Goal: Task Accomplishment & Management: Manage account settings

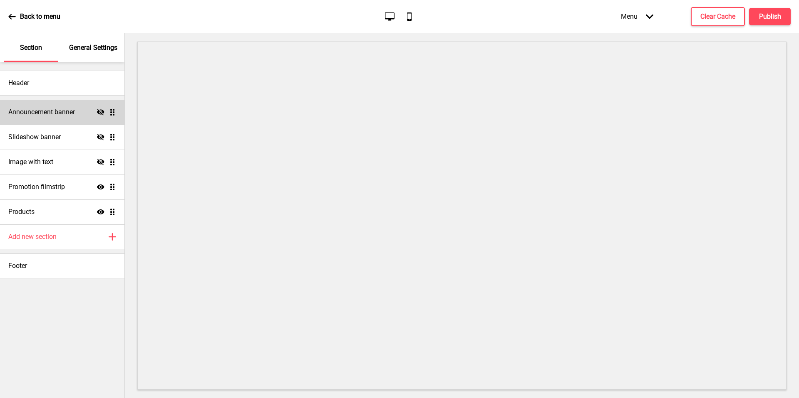
click at [100, 113] on icon "Hide" at bounding box center [100, 112] width 7 height 7
drag, startPoint x: 128, startPoint y: 94, endPoint x: 69, endPoint y: 107, distance: 60.1
click at [69, 108] on h4 "Announcement banner" at bounding box center [41, 112] width 67 height 9
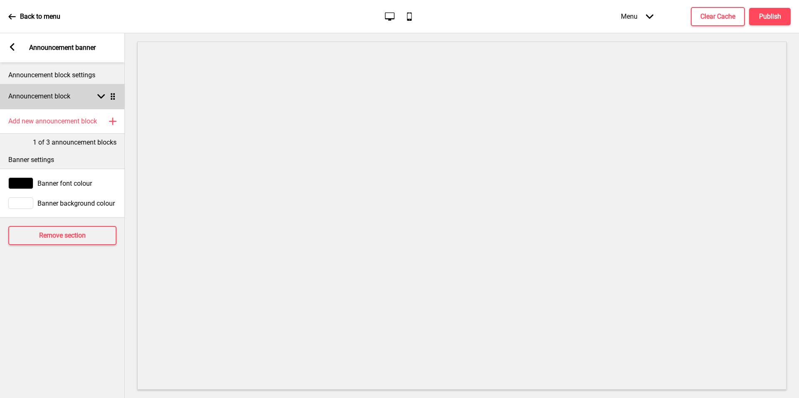
drag, startPoint x: 69, startPoint y: 107, endPoint x: 72, endPoint y: 102, distance: 5.8
click at [72, 102] on div "Announcement block Arrow down Drag" at bounding box center [62, 96] width 125 height 25
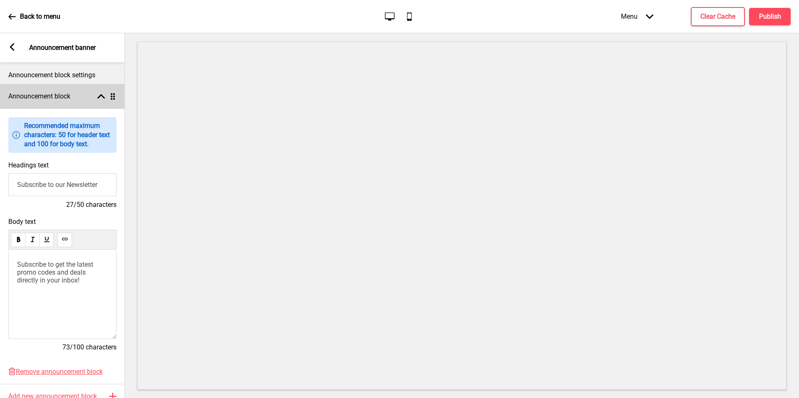
click at [65, 187] on input "Subscribe to our Newsletter" at bounding box center [62, 184] width 108 height 23
click at [67, 187] on input "Subscribe to our Newsletter" at bounding box center [62, 184] width 108 height 23
click at [82, 187] on input "Subscribe to our Newsletter" at bounding box center [62, 184] width 108 height 23
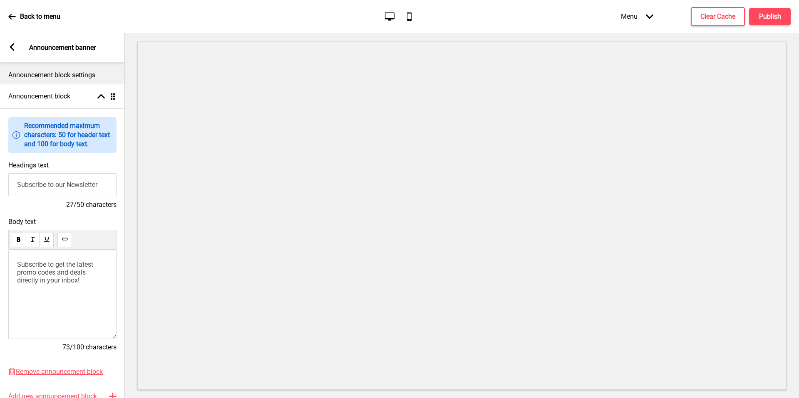
click at [82, 187] on input "Subscribe to our Newsletter" at bounding box center [62, 184] width 108 height 23
type input "Welcome to [GEOGRAPHIC_DATA]"
click at [54, 265] on span "Subscribe to get the latest promo codes and deals directly in your inbox!" at bounding box center [56, 273] width 78 height 24
click at [62, 271] on span "Subscribe to get the latest promo codes and deals directly in your inbox!" at bounding box center [56, 273] width 78 height 24
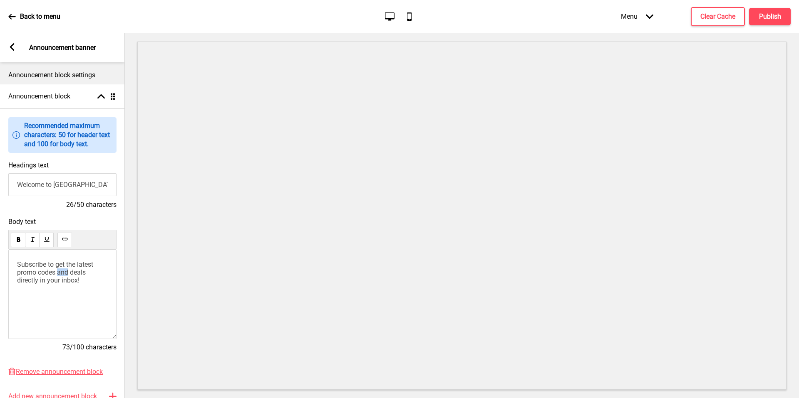
click at [62, 271] on span "Subscribe to get the latest promo codes and deals directly in your inbox!" at bounding box center [56, 273] width 78 height 24
click at [46, 287] on div "Subscribe to get the latest promo codes and deals directly in your inbox!" at bounding box center [62, 294] width 108 height 89
drag, startPoint x: 236, startPoint y: 397, endPoint x: 46, endPoint y: 287, distance: 219.0
click at [46, 287] on div "Subscribe to get the latest promo codes and deals directly in your inbox!" at bounding box center [62, 294] width 108 height 89
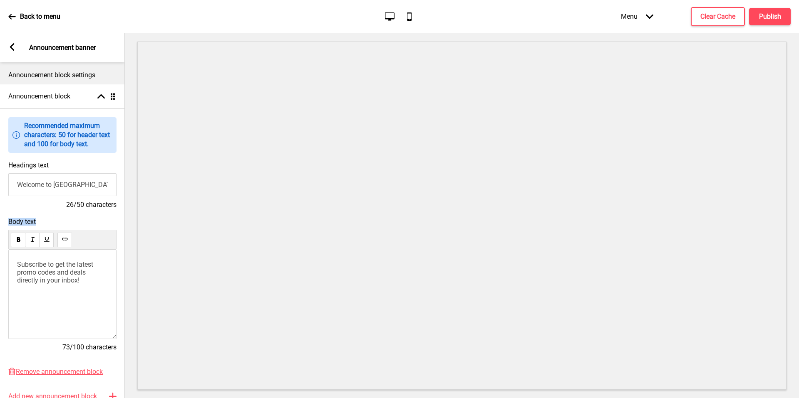
click at [46, 287] on div "Subscribe to get the latest promo codes and deals directly in your inbox!" at bounding box center [62, 294] width 108 height 89
click at [64, 269] on span "Subscribe to get the latest promo codes and deals directly in your inbox!" at bounding box center [56, 273] width 78 height 24
click at [92, 96] on div "Announcement block Arrow up Drag" at bounding box center [62, 96] width 125 height 25
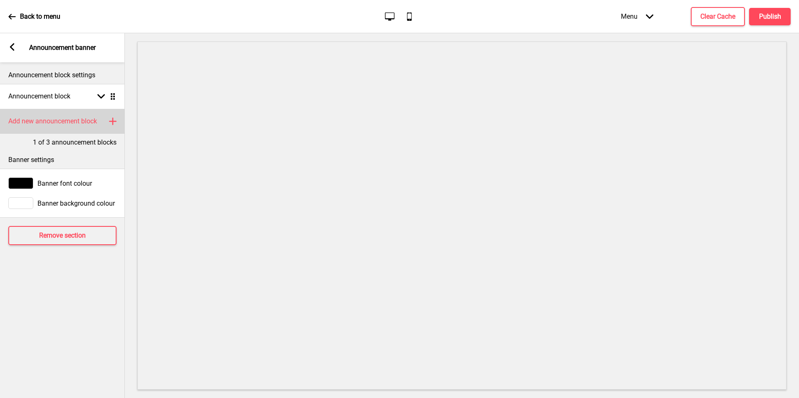
drag, startPoint x: 46, startPoint y: 287, endPoint x: 77, endPoint y: 123, distance: 167.7
click at [77, 123] on h4 "Add new announcement block" at bounding box center [52, 121] width 89 height 9
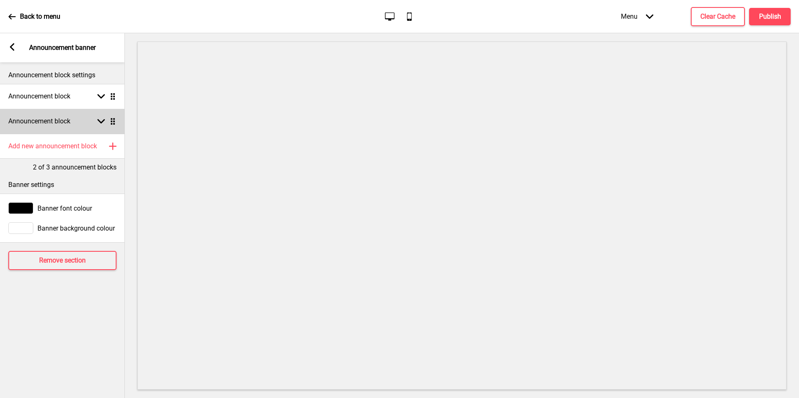
click at [81, 122] on div "Announcement block Arrow down Drag" at bounding box center [62, 121] width 125 height 25
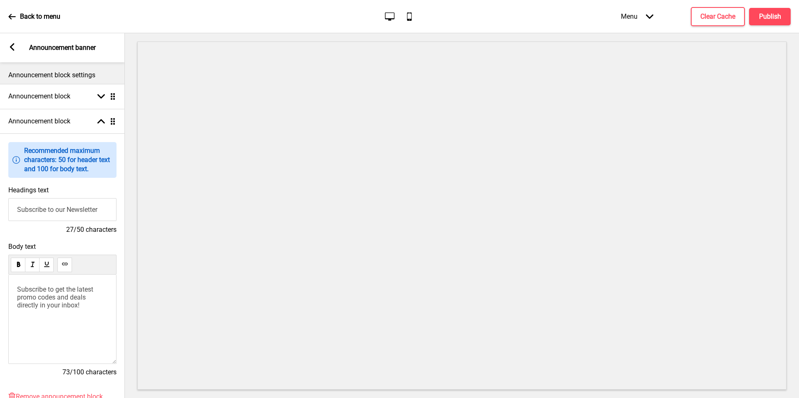
click at [45, 299] on span "Subscribe to get the latest promo codes and deals directly in your inbox!" at bounding box center [56, 298] width 78 height 24
click at [79, 207] on input "Subscribe to our Newsletter" at bounding box center [62, 209] width 108 height 23
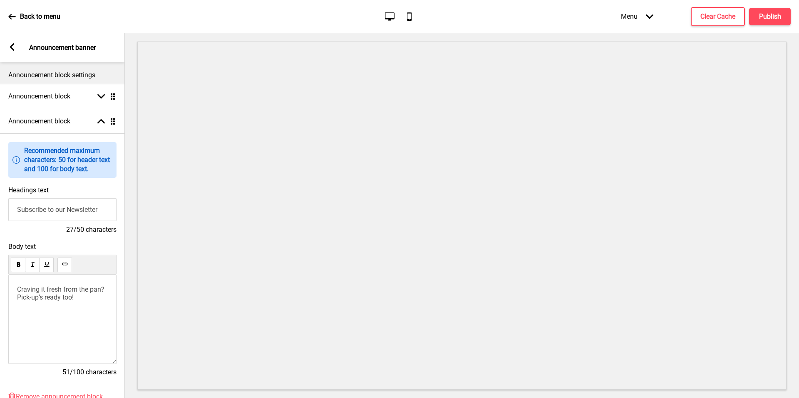
click at [79, 207] on input "Subscribe to our Newsletter" at bounding box center [62, 209] width 108 height 23
drag, startPoint x: 367, startPoint y: 392, endPoint x: 72, endPoint y: 306, distance: 306.8
click at [72, 306] on div "Craving it fresh from the pan? Pick-up’s ready too!" at bounding box center [62, 319] width 108 height 89
click at [57, 296] on span "Craving it fresh from the pan? Pick-up’s ready too!" at bounding box center [61, 294] width 89 height 16
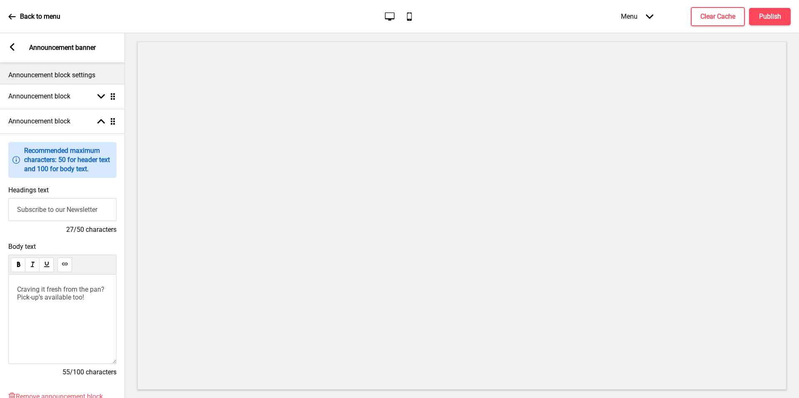
click at [75, 213] on input "Subscribe to our Newsletter" at bounding box center [62, 209] width 108 height 23
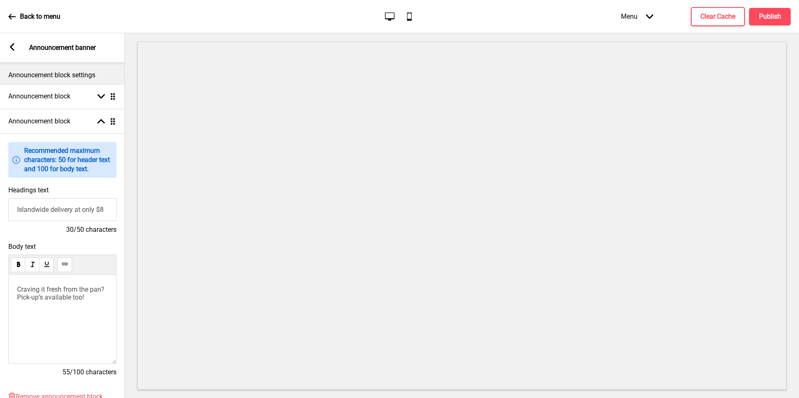
click at [91, 212] on input "Islandwide delivery at only $8" at bounding box center [62, 209] width 108 height 23
click at [62, 211] on input "Islandwide delivery at only $8" at bounding box center [62, 209] width 108 height 23
drag, startPoint x: 91, startPoint y: 212, endPoint x: 0, endPoint y: 211, distance: 90.7
click at [0, 211] on div "Headings text Islandwide delivery at only $8 30/50 characters" at bounding box center [62, 210] width 125 height 57
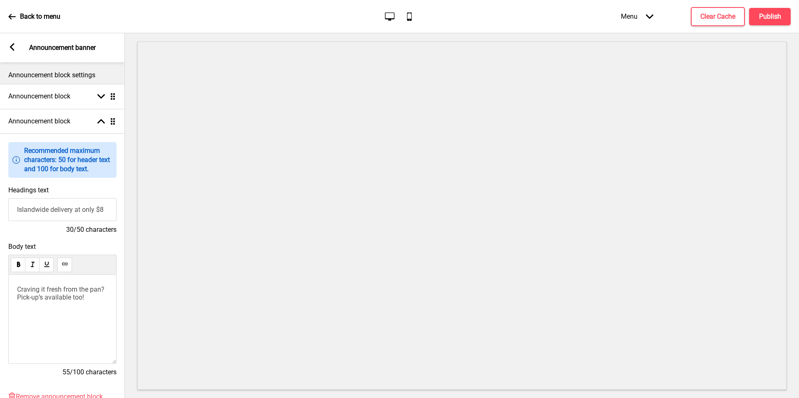
click at [84, 212] on input "Islandwide delivery at only $8" at bounding box center [62, 209] width 108 height 23
click at [83, 212] on input "Islandwide delivery at only $8" at bounding box center [62, 209] width 108 height 23
click at [83, 211] on input "Islandwide delivery at only $8" at bounding box center [62, 209] width 108 height 23
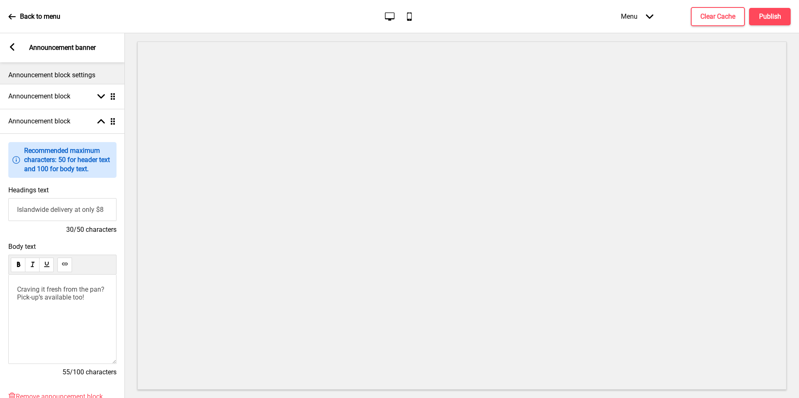
click at [83, 211] on input "Islandwide delivery at only $8" at bounding box center [62, 209] width 108 height 23
paste input "Your favourites, delivered for only $8!"
click at [99, 307] on div "Craving it fresh from the pan? Pick-up’s available too!" at bounding box center [62, 319] width 108 height 89
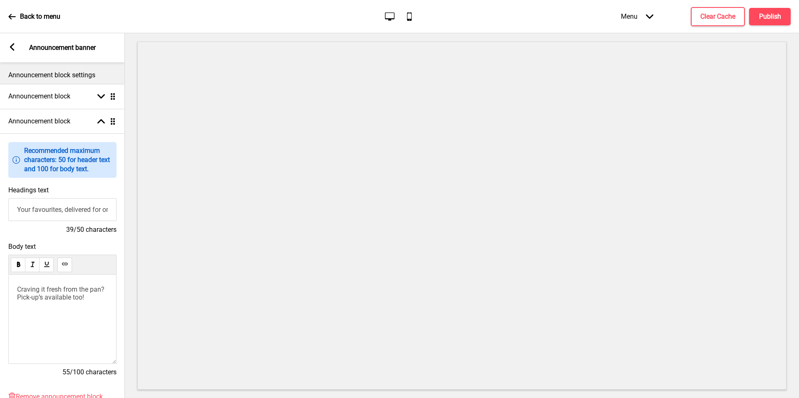
click at [106, 297] on p "Craving it fresh from the pan? Pick-up’s available too!" at bounding box center [62, 294] width 91 height 16
click at [67, 210] on input "Your favourites, delivered for only $8!" at bounding box center [62, 209] width 108 height 23
click at [89, 210] on input "Your favourites, delivered for only $8!" at bounding box center [62, 209] width 108 height 23
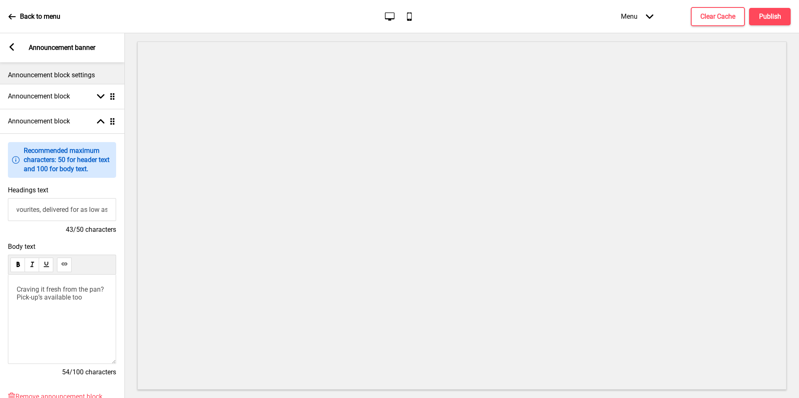
scroll to position [0, 25]
type input "Your favourites, delivered for as low as $8!"
click at [711, 18] on h4 "Clear Cache" at bounding box center [717, 16] width 35 height 9
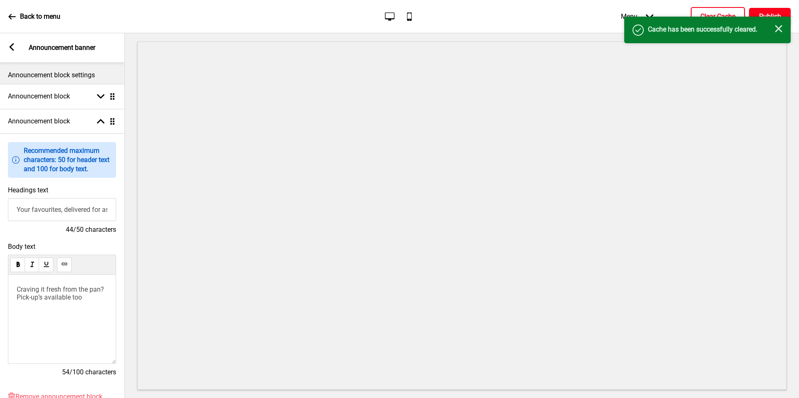
click at [774, 15] on h4 "Publish" at bounding box center [770, 16] width 22 height 9
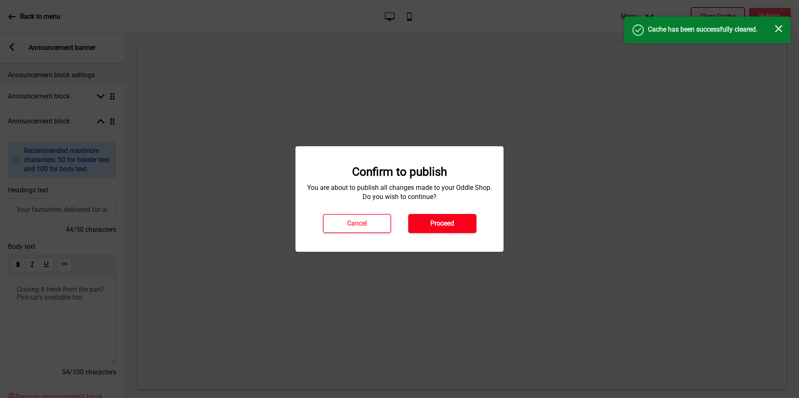
drag, startPoint x: 711, startPoint y: 18, endPoint x: 459, endPoint y: 215, distance: 320.0
click at [459, 215] on button "Proceed" at bounding box center [442, 223] width 68 height 19
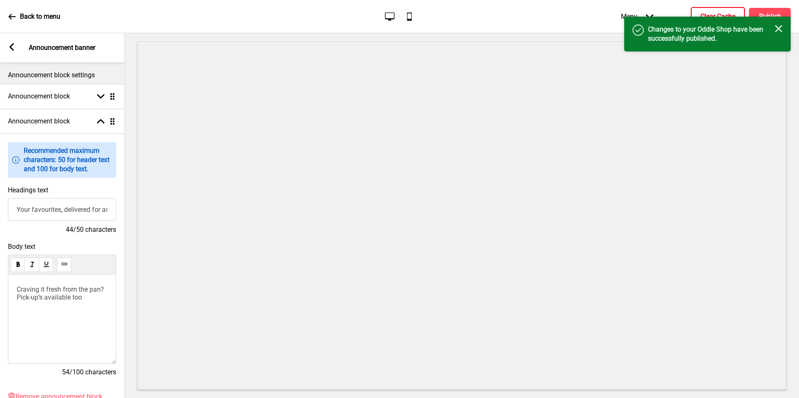
click at [779, 29] on rect at bounding box center [778, 28] width 7 height 7
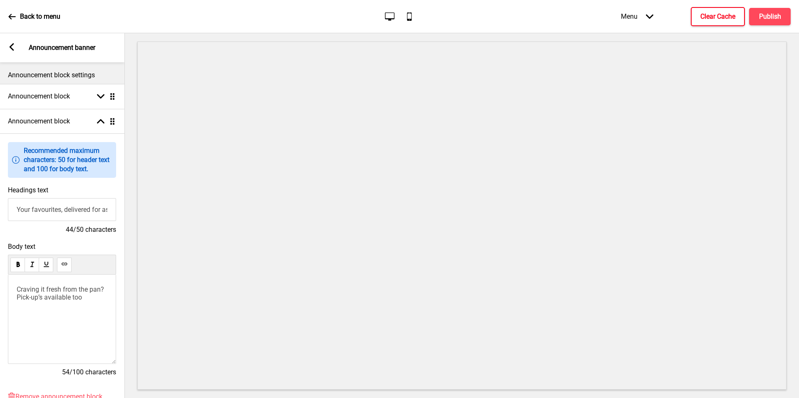
drag, startPoint x: 459, startPoint y: 215, endPoint x: 16, endPoint y: 45, distance: 474.0
click at [16, 45] on div "Arrow left Announcement banner" at bounding box center [62, 47] width 125 height 29
click at [16, 46] on div "Arrow left Announcement banner" at bounding box center [62, 47] width 125 height 29
click at [12, 45] on icon at bounding box center [12, 46] width 5 height 7
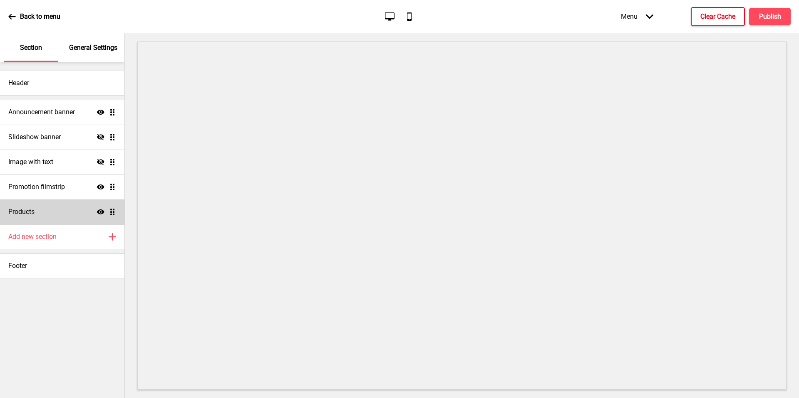
drag, startPoint x: 16, startPoint y: 46, endPoint x: 48, endPoint y: 215, distance: 171.5
click at [48, 215] on div "Products Show Drag" at bounding box center [62, 212] width 124 height 25
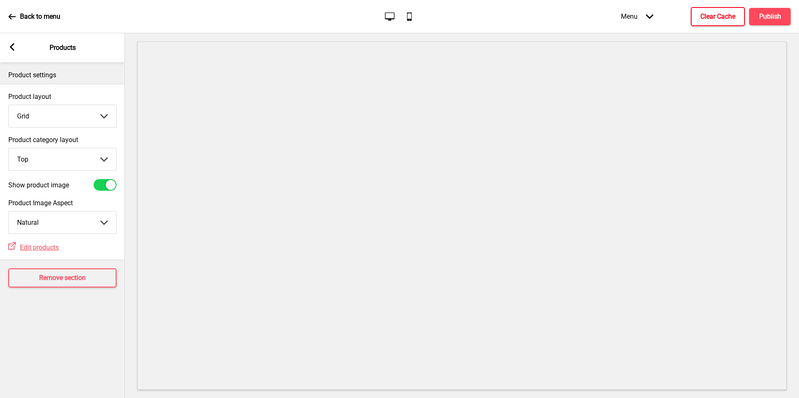
click at [67, 158] on select "Top Side" at bounding box center [62, 160] width 107 height 22
click at [79, 223] on select "Crop Natural" at bounding box center [62, 223] width 107 height 22
click at [86, 225] on select "Crop Natural" at bounding box center [62, 223] width 107 height 22
select select "contain"
click at [17, 50] on div "Arrow left Products" at bounding box center [62, 47] width 125 height 29
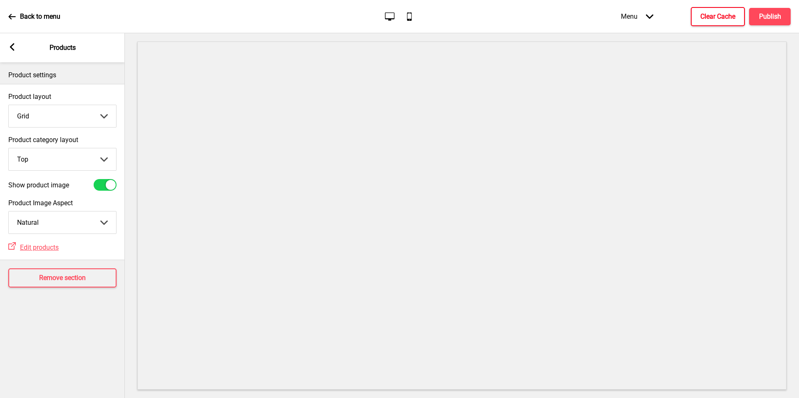
click at [15, 50] on rect at bounding box center [11, 46] width 7 height 7
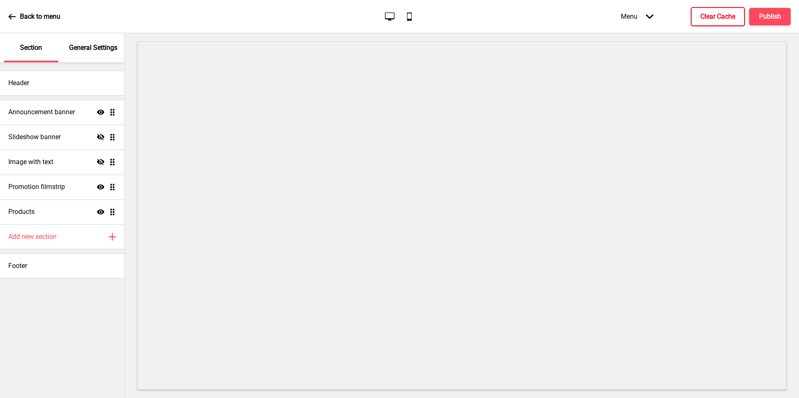
click at [100, 48] on p "General Settings" at bounding box center [93, 47] width 48 height 9
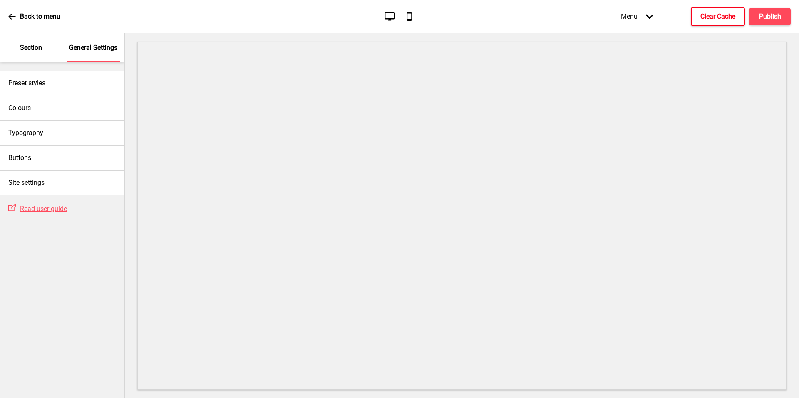
click at [66, 171] on div "Site settings" at bounding box center [62, 183] width 124 height 25
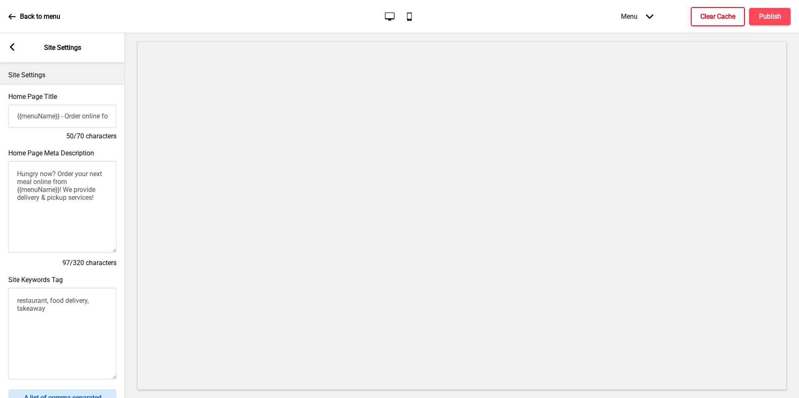
click at [13, 52] on div "Arrow left Site Settings" at bounding box center [62, 47] width 125 height 29
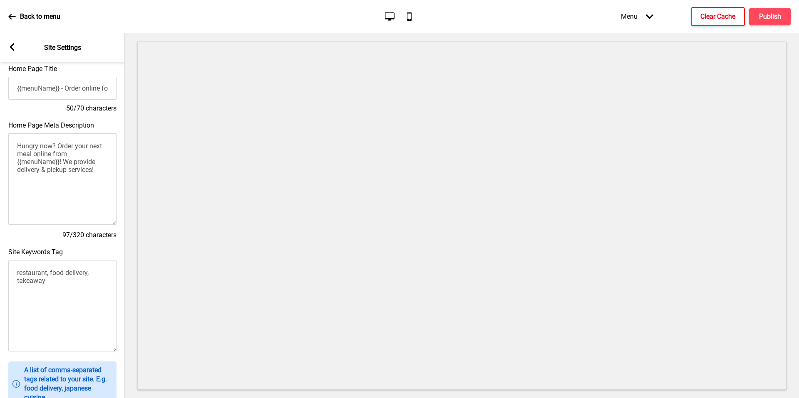
scroll to position [0, 0]
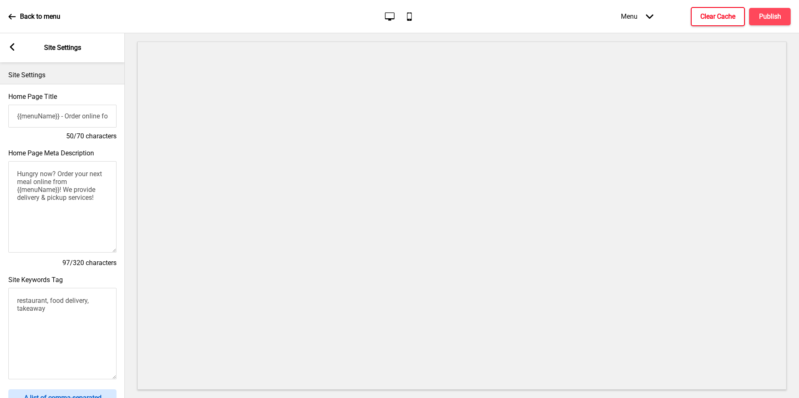
click at [12, 43] on div "Arrow left Site Settings" at bounding box center [62, 47] width 125 height 29
drag, startPoint x: 17, startPoint y: 50, endPoint x: 12, endPoint y: 48, distance: 4.9
click at [12, 48] on rect at bounding box center [11, 46] width 7 height 7
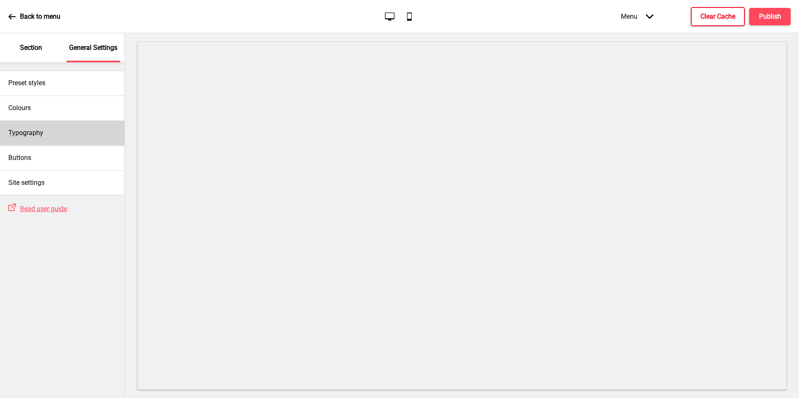
drag, startPoint x: 12, startPoint y: 48, endPoint x: 63, endPoint y: 141, distance: 105.9
click at [63, 141] on div "Typography" at bounding box center [62, 133] width 124 height 25
select select "Nunito Sans"
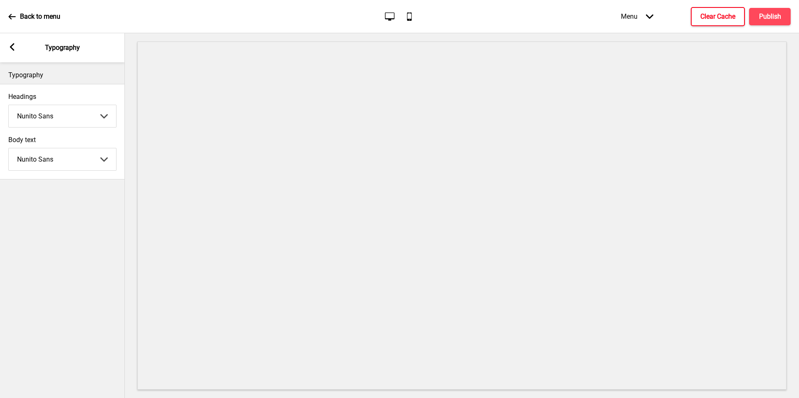
click at [13, 50] on icon at bounding box center [12, 46] width 5 height 7
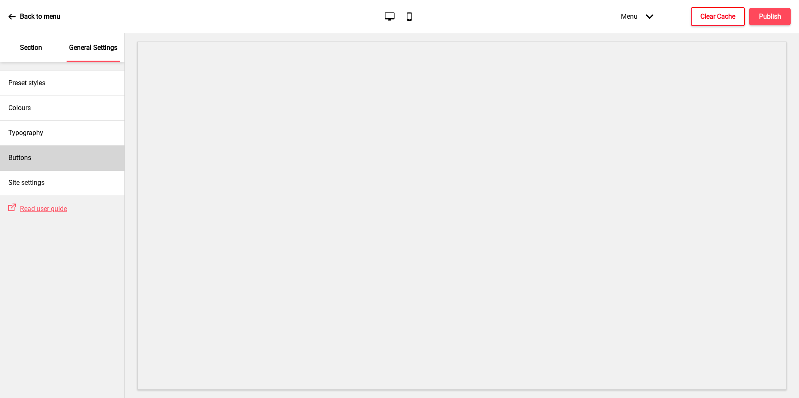
drag, startPoint x: 63, startPoint y: 141, endPoint x: 57, endPoint y: 163, distance: 23.2
click at [57, 163] on div "Buttons" at bounding box center [62, 158] width 124 height 25
select select "pill"
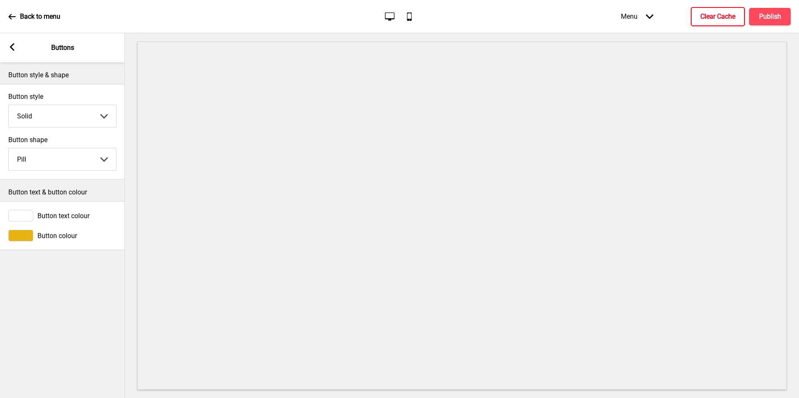
click at [31, 219] on div at bounding box center [20, 216] width 25 height 12
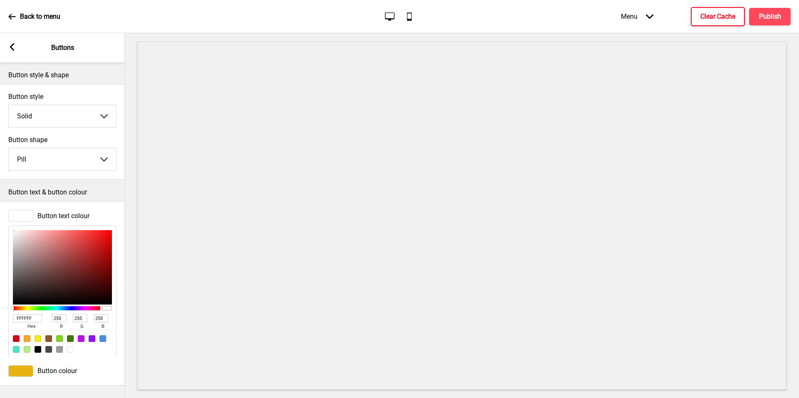
type input "D07474"
type input "208"
type input "116"
type input "D47C7C"
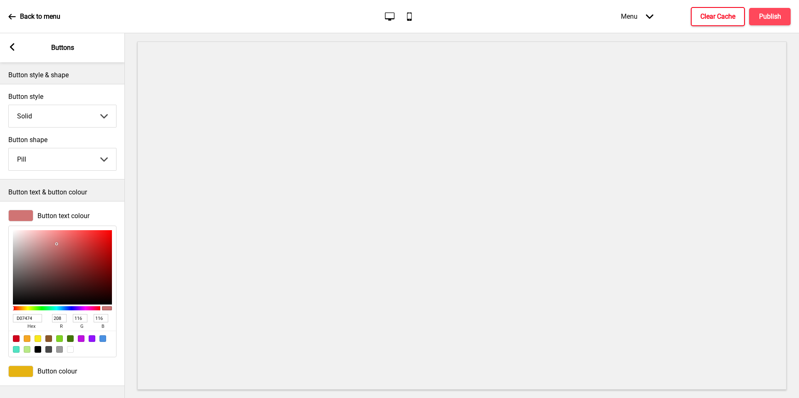
type input "212"
type input "124"
type input "EFC4C4"
type input "239"
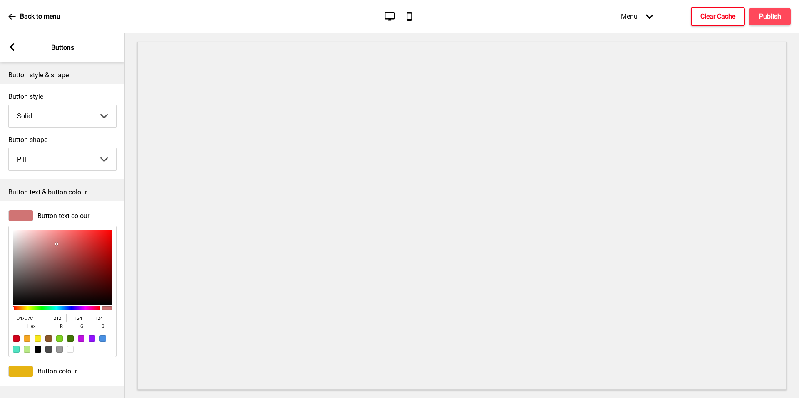
type input "196"
type input "FFFFFF"
type input "255"
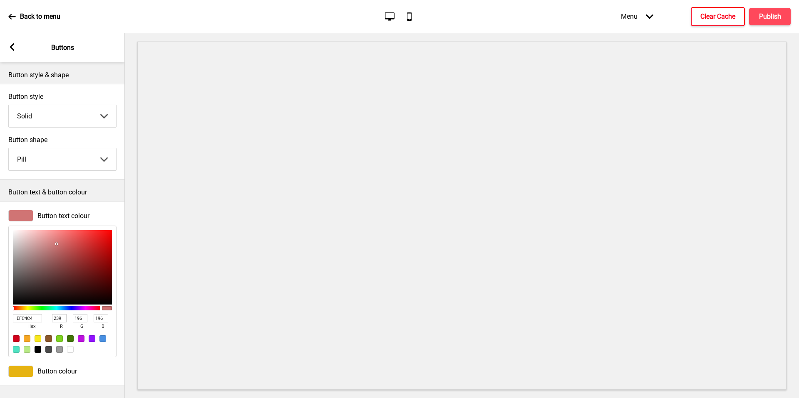
type input "255"
drag, startPoint x: 57, startPoint y: 163, endPoint x: 0, endPoint y: 222, distance: 81.2
click at [0, 222] on div "Button text colour FFFFFF hex 255 r 255 g 255 b 100 a" at bounding box center [62, 284] width 125 height 156
click at [12, 49] on icon at bounding box center [12, 46] width 5 height 7
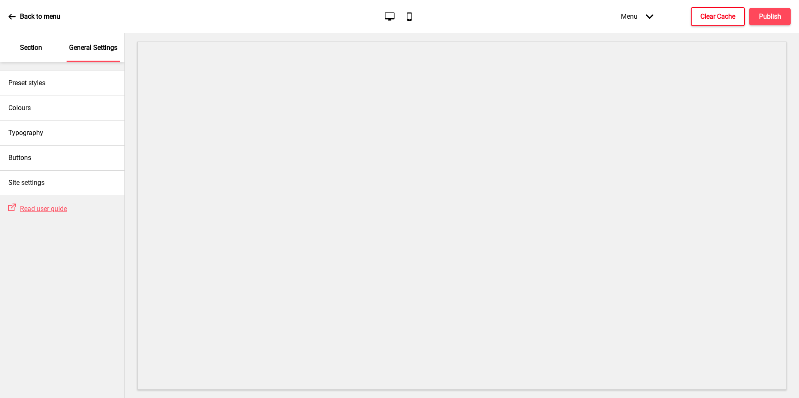
click at [55, 179] on div "Site settings" at bounding box center [62, 183] width 124 height 25
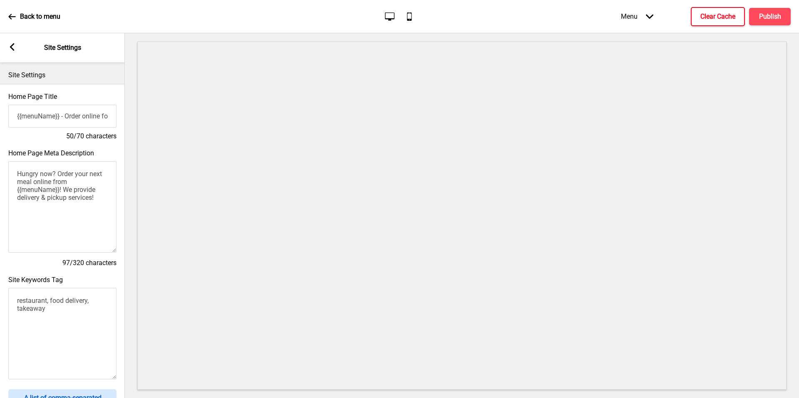
click at [16, 52] on div "Arrow left Site Settings" at bounding box center [62, 47] width 125 height 29
click at [12, 49] on icon at bounding box center [12, 46] width 5 height 7
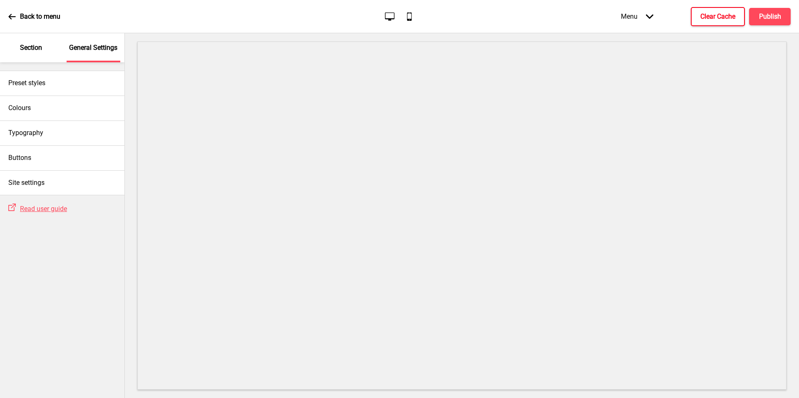
click at [49, 127] on div "Typography" at bounding box center [62, 133] width 124 height 25
select select "Nunito Sans"
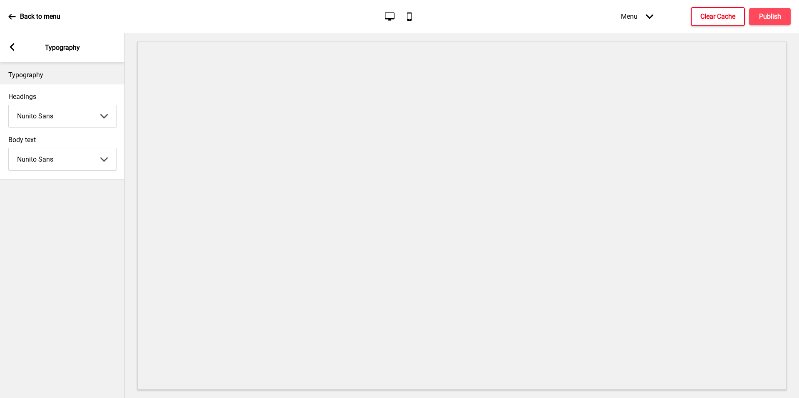
click at [12, 40] on div "Arrow left Typography" at bounding box center [62, 47] width 125 height 29
drag, startPoint x: 0, startPoint y: 222, endPoint x: 12, endPoint y: 46, distance: 176.4
click at [12, 46] on icon at bounding box center [12, 46] width 5 height 7
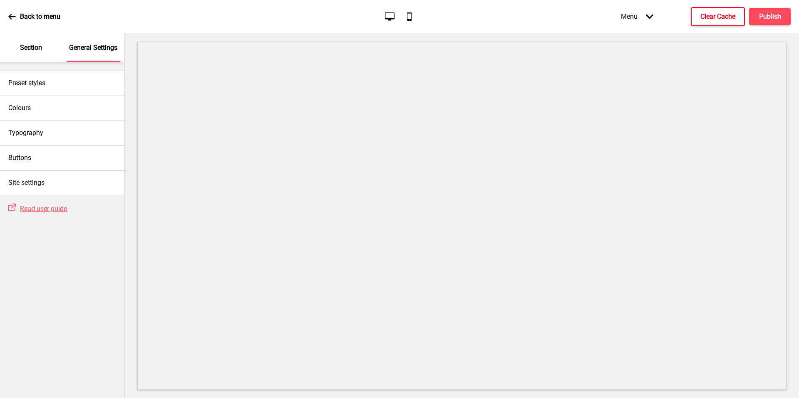
click at [43, 115] on div "Colours" at bounding box center [62, 108] width 124 height 25
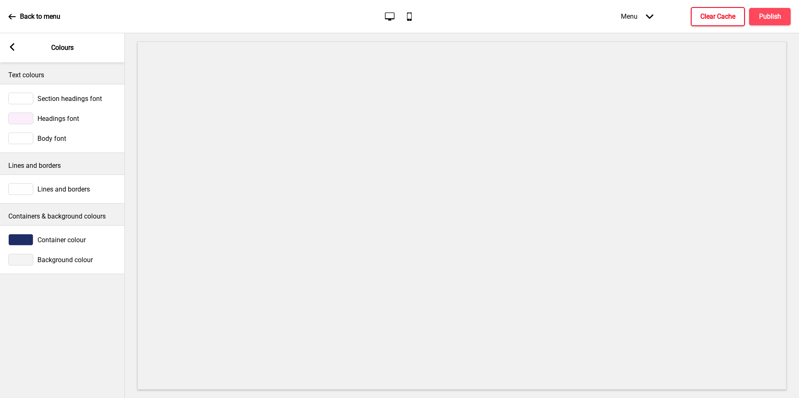
click at [12, 46] on icon at bounding box center [12, 46] width 5 height 7
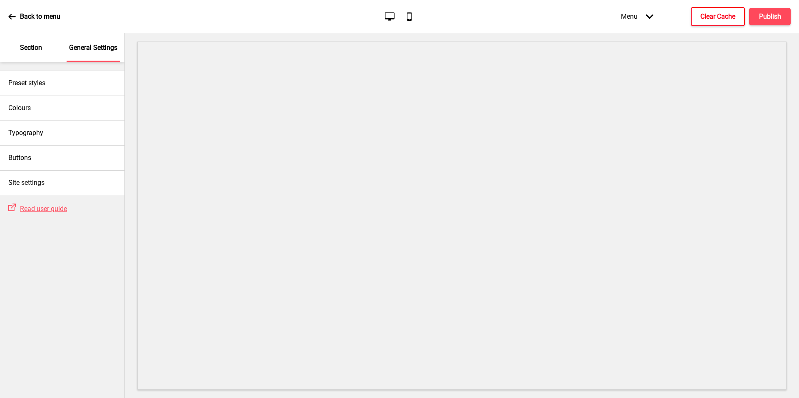
click at [728, 22] on button "Clear Cache" at bounding box center [718, 16] width 54 height 19
drag, startPoint x: 12, startPoint y: 46, endPoint x: 773, endPoint y: 22, distance: 760.8
click at [773, 22] on div "Menu Arrow down Product Page Store Information Checkout Thank you Terms & Condi…" at bounding box center [688, 16] width 203 height 25
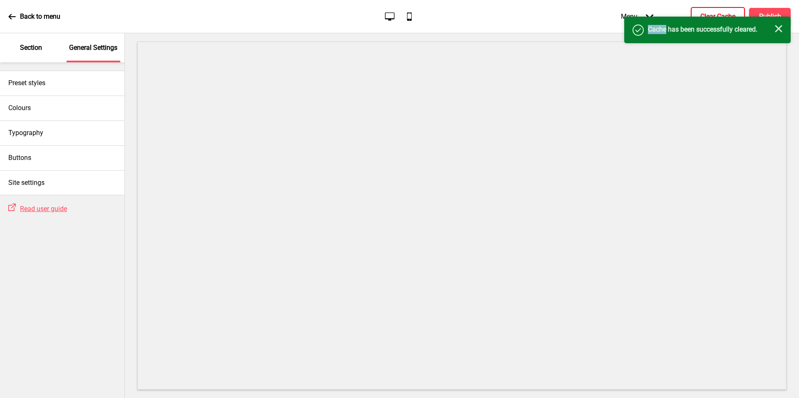
click at [773, 22] on div "Success Cache has been successfully cleared. Close" at bounding box center [707, 30] width 166 height 27
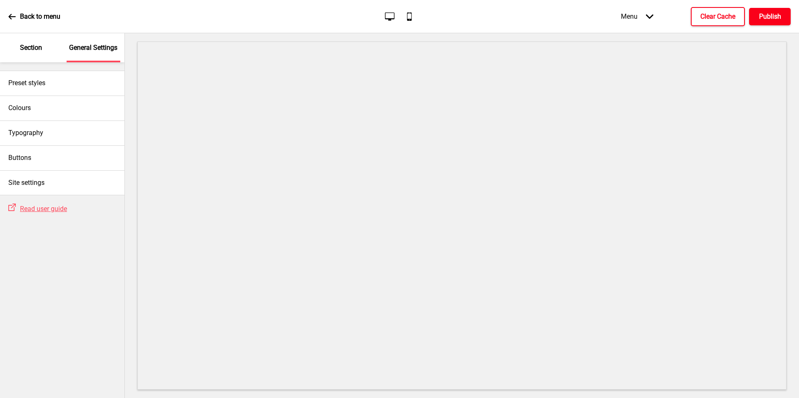
click at [766, 10] on button "Publish" at bounding box center [770, 16] width 42 height 17
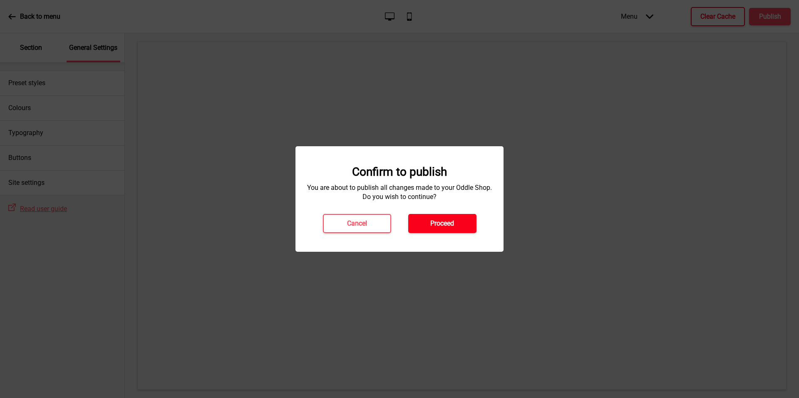
click at [442, 220] on h4 "Proceed" at bounding box center [442, 223] width 24 height 9
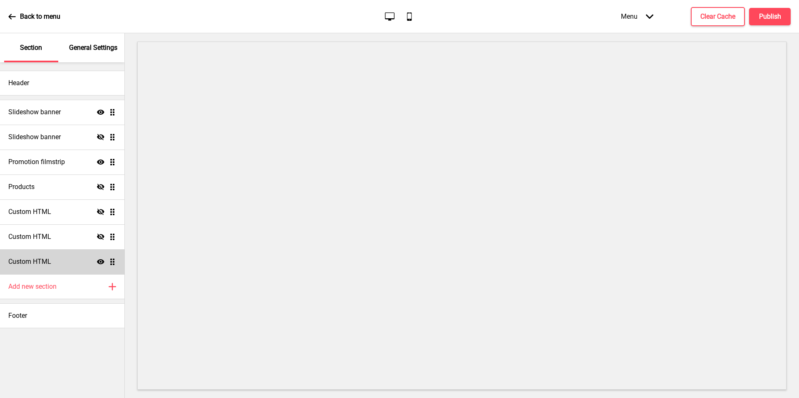
drag, startPoint x: 0, startPoint y: 0, endPoint x: 73, endPoint y: 269, distance: 278.9
click at [73, 269] on div "Custom HTML Show Drag" at bounding box center [62, 262] width 124 height 25
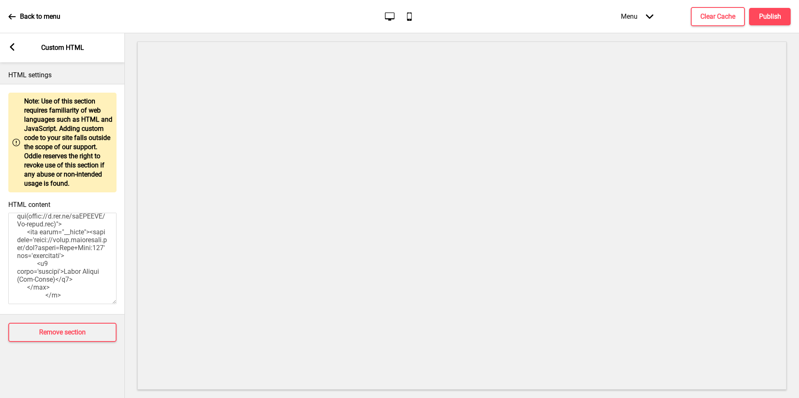
scroll to position [974, 0]
click at [37, 281] on textarea "HTML content" at bounding box center [62, 259] width 108 height 92
drag, startPoint x: 73, startPoint y: 269, endPoint x: 38, endPoint y: 281, distance: 37.2
click at [38, 281] on textarea "HTML content" at bounding box center [62, 259] width 108 height 92
click at [37, 277] on textarea "HTML content" at bounding box center [62, 259] width 108 height 92
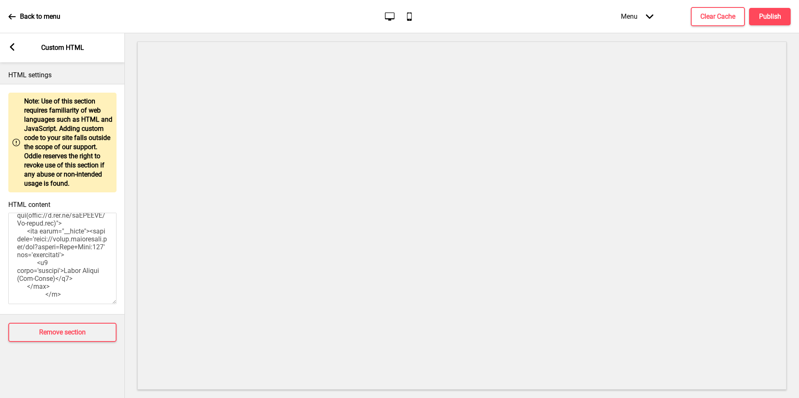
click at [37, 277] on textarea "HTML content" at bounding box center [62, 259] width 108 height 92
click at [46, 283] on textarea "HTML content" at bounding box center [62, 259] width 108 height 92
click at [53, 288] on textarea "HTML content" at bounding box center [62, 259] width 108 height 92
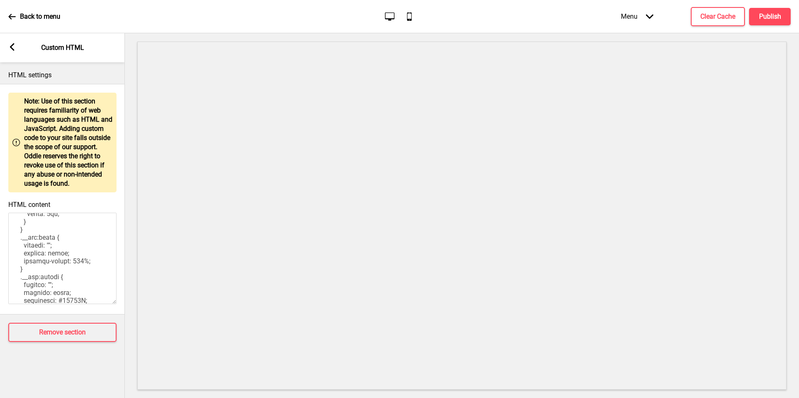
scroll to position [0, 0]
drag, startPoint x: 38, startPoint y: 281, endPoint x: 24, endPoint y: 92, distance: 189.0
click at [24, 92] on div "Warning Note: Use of this section requires familiarity of web languages such as…" at bounding box center [62, 199] width 125 height 231
click at [63, 262] on textarea "HTML content" at bounding box center [62, 259] width 108 height 92
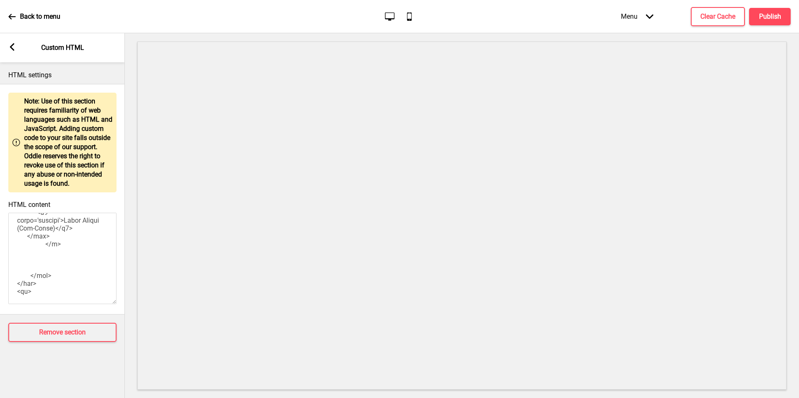
click at [58, 270] on textarea "HTML content" at bounding box center [62, 259] width 108 height 92
click at [45, 264] on textarea "HTML content" at bounding box center [62, 259] width 108 height 92
click at [45, 258] on textarea "HTML content" at bounding box center [62, 259] width 108 height 92
drag, startPoint x: 24, startPoint y: 92, endPoint x: 34, endPoint y: 267, distance: 175.4
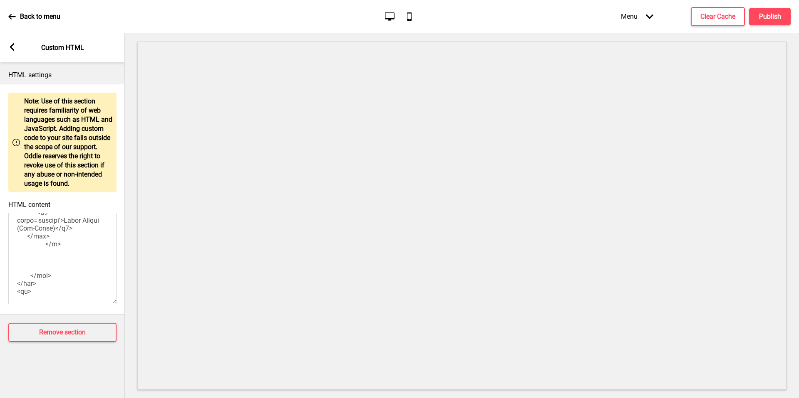
click at [34, 267] on textarea "HTML content" at bounding box center [62, 259] width 108 height 92
click at [39, 240] on textarea "HTML content" at bounding box center [62, 259] width 108 height 92
click at [37, 239] on textarea "HTML content" at bounding box center [62, 259] width 108 height 92
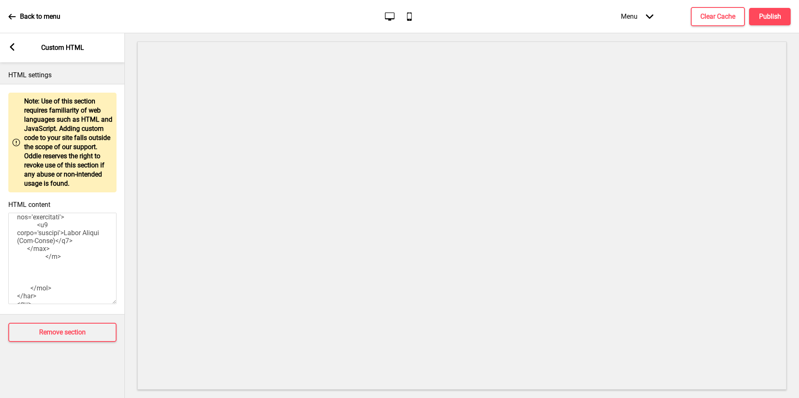
click at [49, 245] on textarea "HTML content" at bounding box center [62, 259] width 108 height 92
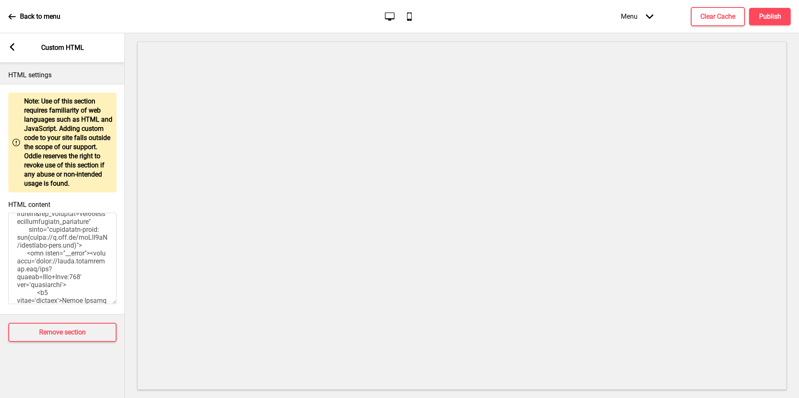
scroll to position [791, 0]
click at [50, 283] on textarea "HTML content" at bounding box center [62, 259] width 108 height 92
click at [38, 277] on textarea "HTML content" at bounding box center [62, 259] width 108 height 92
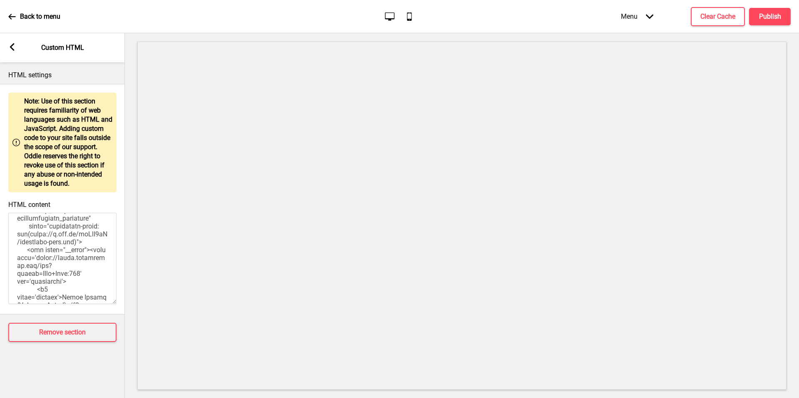
click at [28, 276] on textarea "HTML content" at bounding box center [62, 259] width 108 height 92
paste textarea "vxSHRQLB/Bf-slice.jpghttps://i.ibb.co/"
drag, startPoint x: 34, startPoint y: 267, endPoint x: 89, endPoint y: 276, distance: 56.0
click at [89, 276] on textarea "HTML content" at bounding box center [62, 259] width 108 height 92
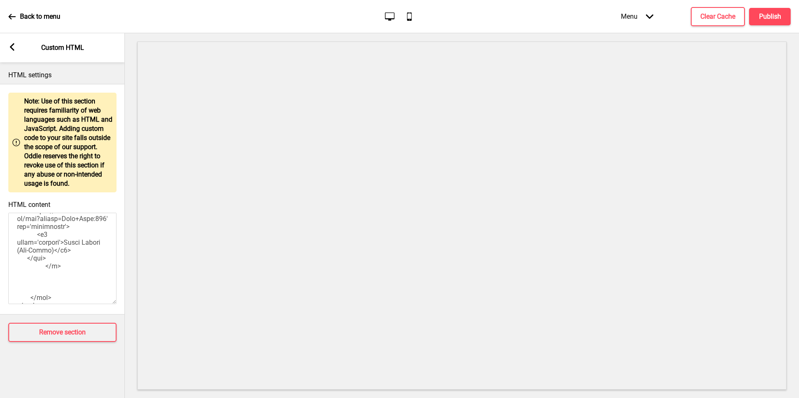
scroll to position [997, 0]
click at [40, 257] on textarea "HTML content" at bounding box center [62, 259] width 108 height 92
click at [50, 262] on textarea "HTML content" at bounding box center [62, 259] width 108 height 92
paste textarea "wrCgV8wS/artisanal-tart"
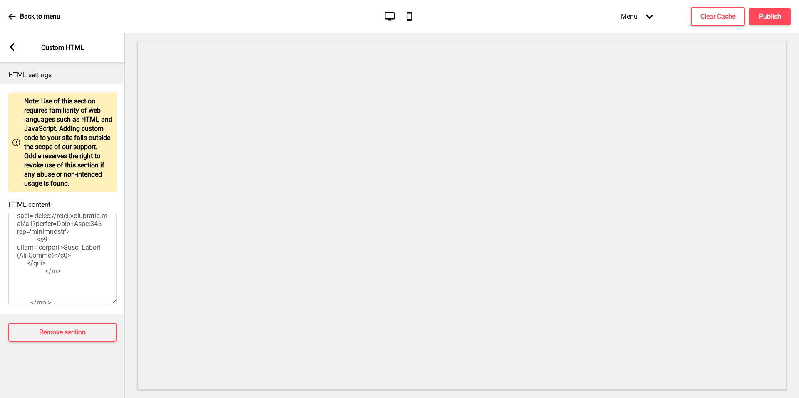
type textarea "<style> .__container { max-width: 1200px; margin: 0 auto; text-align: center; }…"
click at [728, 7] on button "Clear Cache" at bounding box center [718, 16] width 54 height 19
click at [769, 20] on div "Menu Arrow down Product Page Store Information Checkout Thank you Terms & Condi…" at bounding box center [688, 16] width 203 height 25
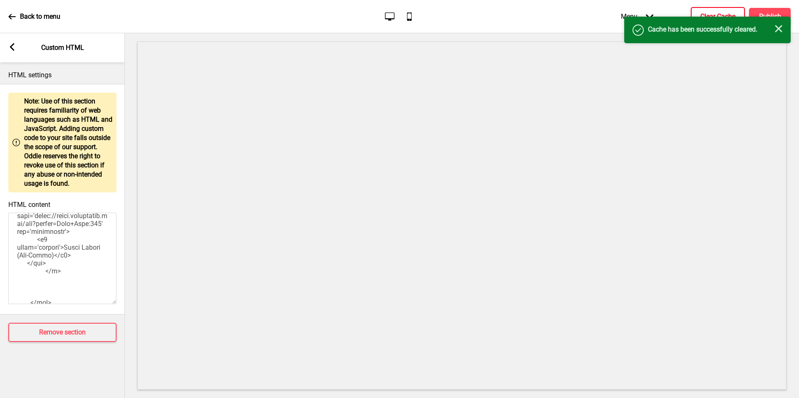
click at [771, 17] on div "Success Cache has been successfully cleared. Close" at bounding box center [707, 30] width 166 height 27
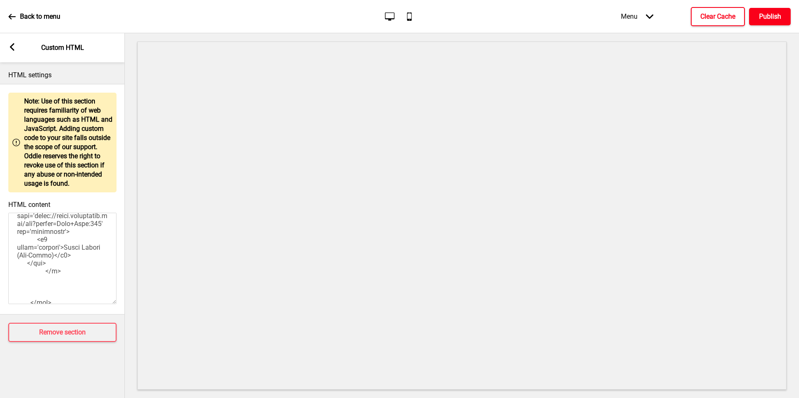
click at [774, 12] on h4 "Publish" at bounding box center [770, 16] width 22 height 9
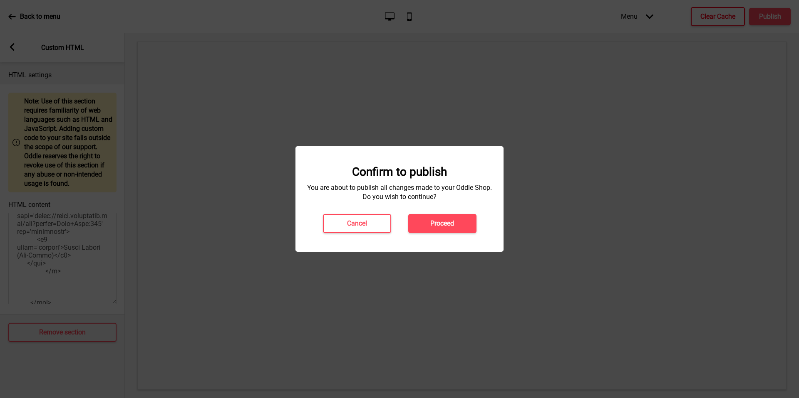
click at [446, 217] on button "Proceed" at bounding box center [442, 223] width 68 height 19
